Goal: Find specific page/section: Find specific page/section

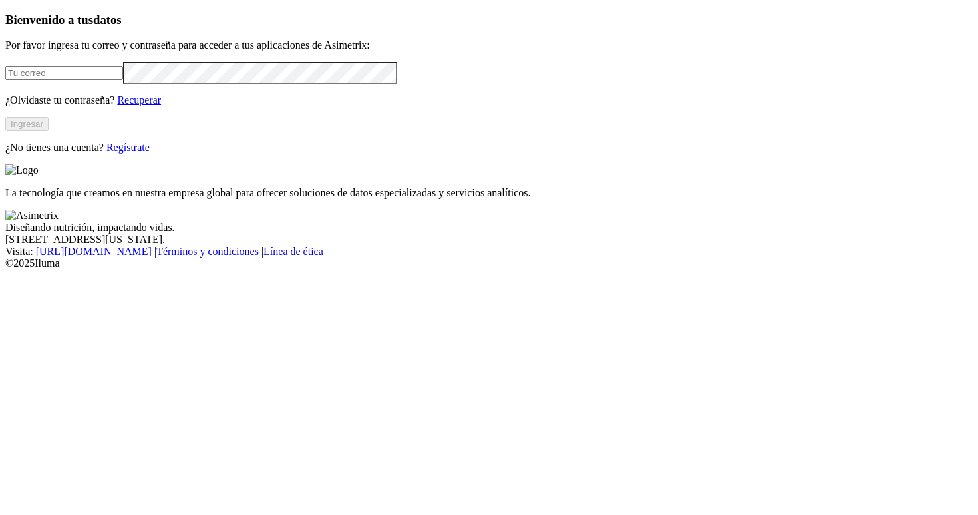
click at [123, 80] on input "email" at bounding box center [64, 73] width 118 height 14
type input "[PERSON_NAME][EMAIL_ADDRESS][PERSON_NAME][DOMAIN_NAME]"
click at [49, 131] on button "Ingresar" at bounding box center [26, 124] width 43 height 14
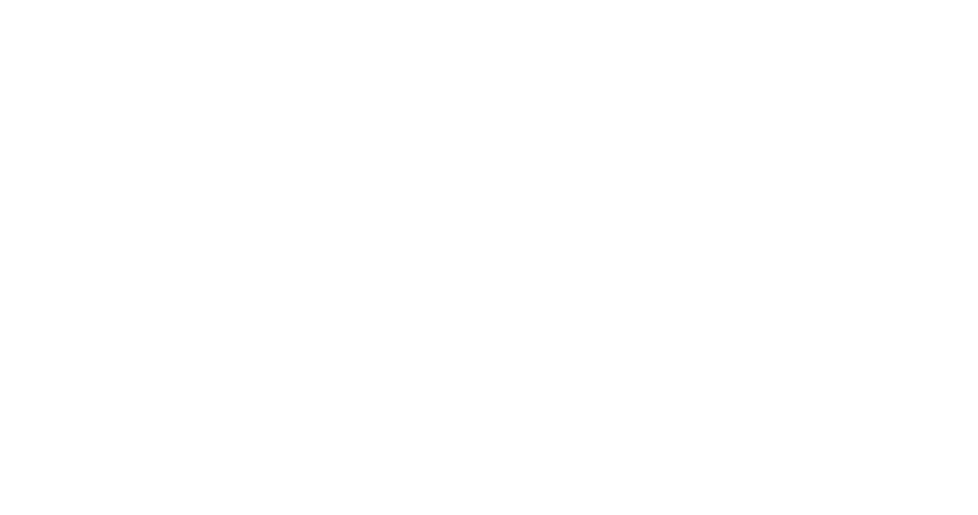
type input "asim"
